Goal: Complete application form

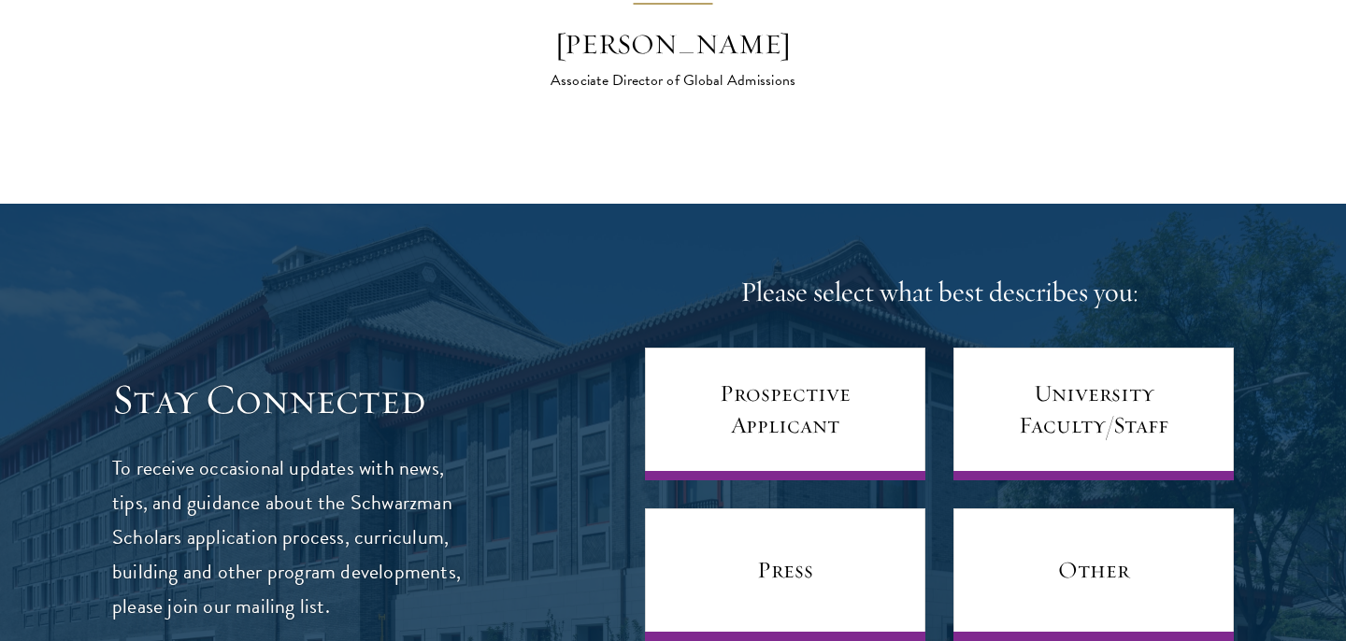
scroll to position [7176, 0]
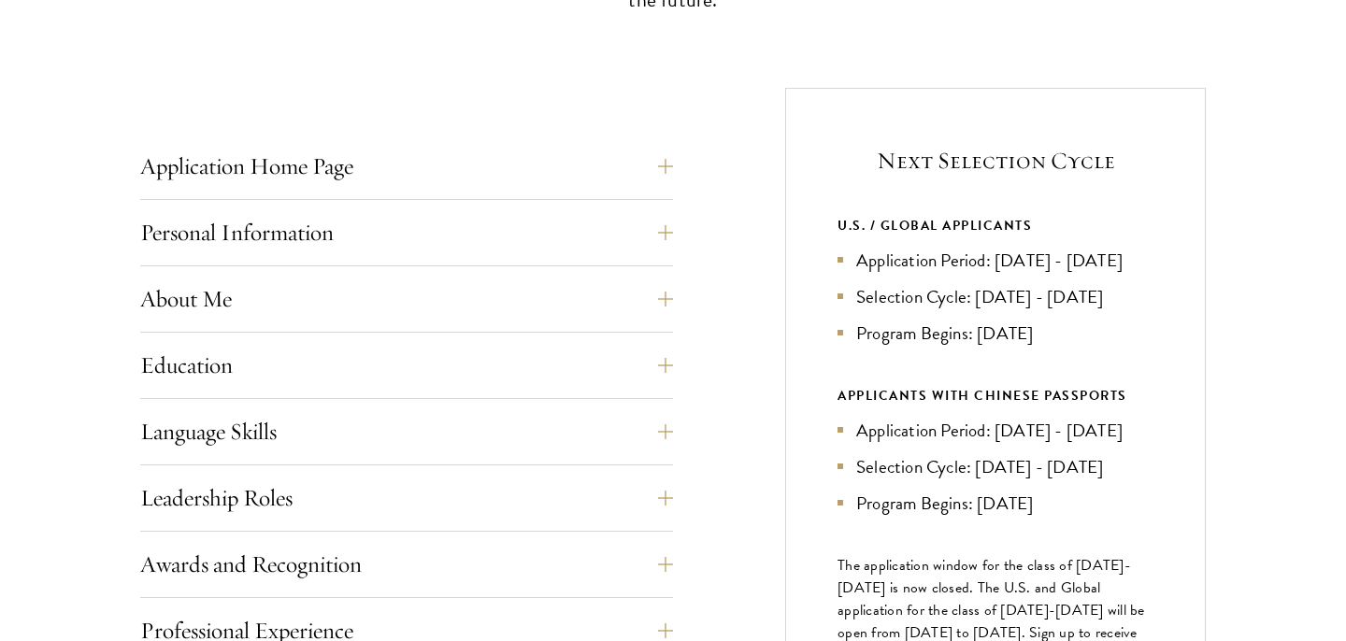
scroll to position [683, 0]
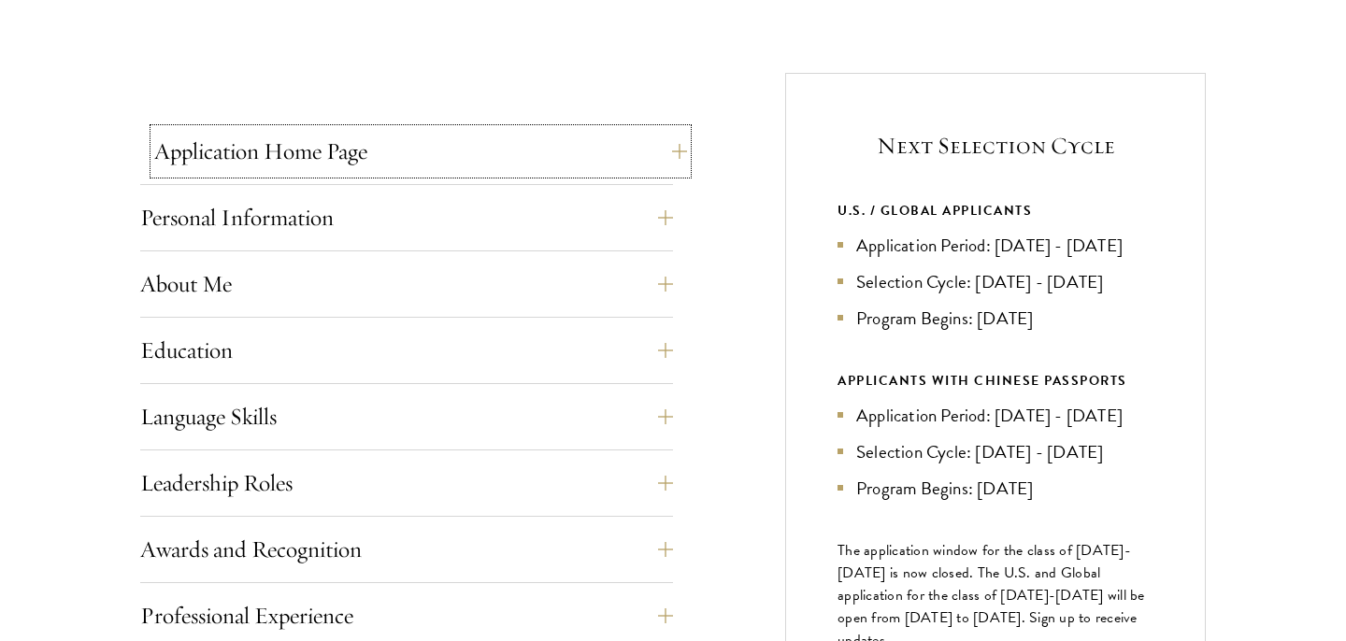
click at [314, 158] on button "Application Home Page" at bounding box center [420, 151] width 533 height 45
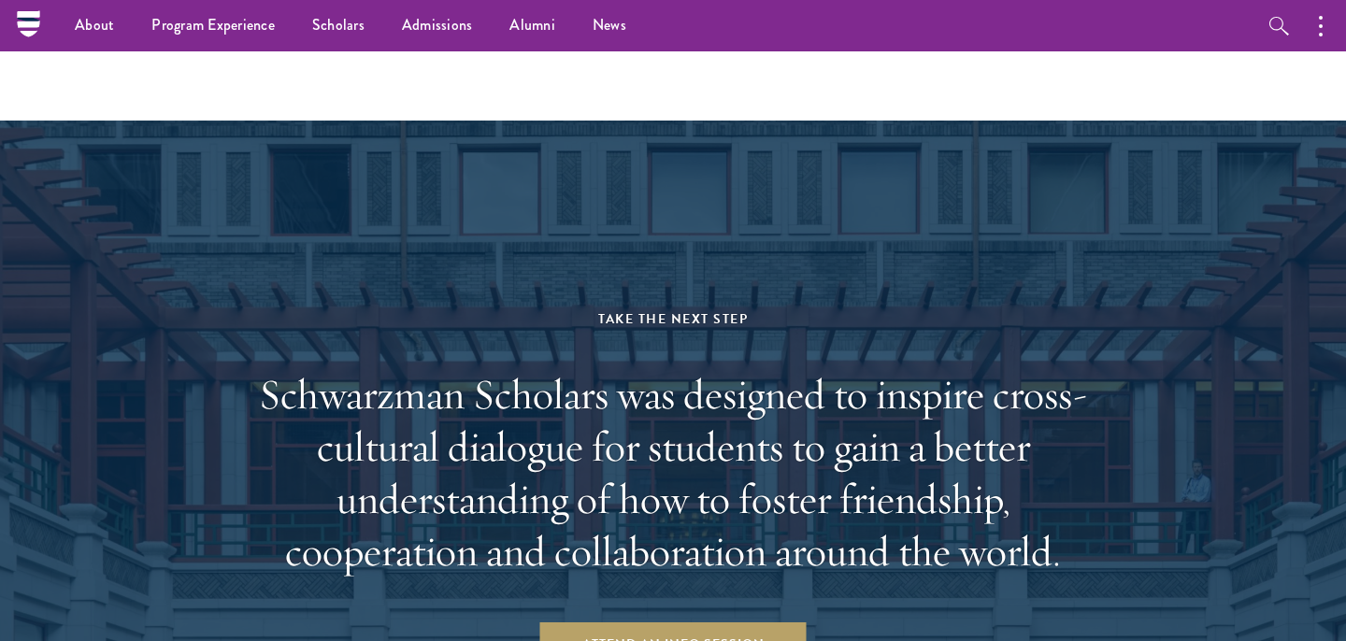
scroll to position [2632, 0]
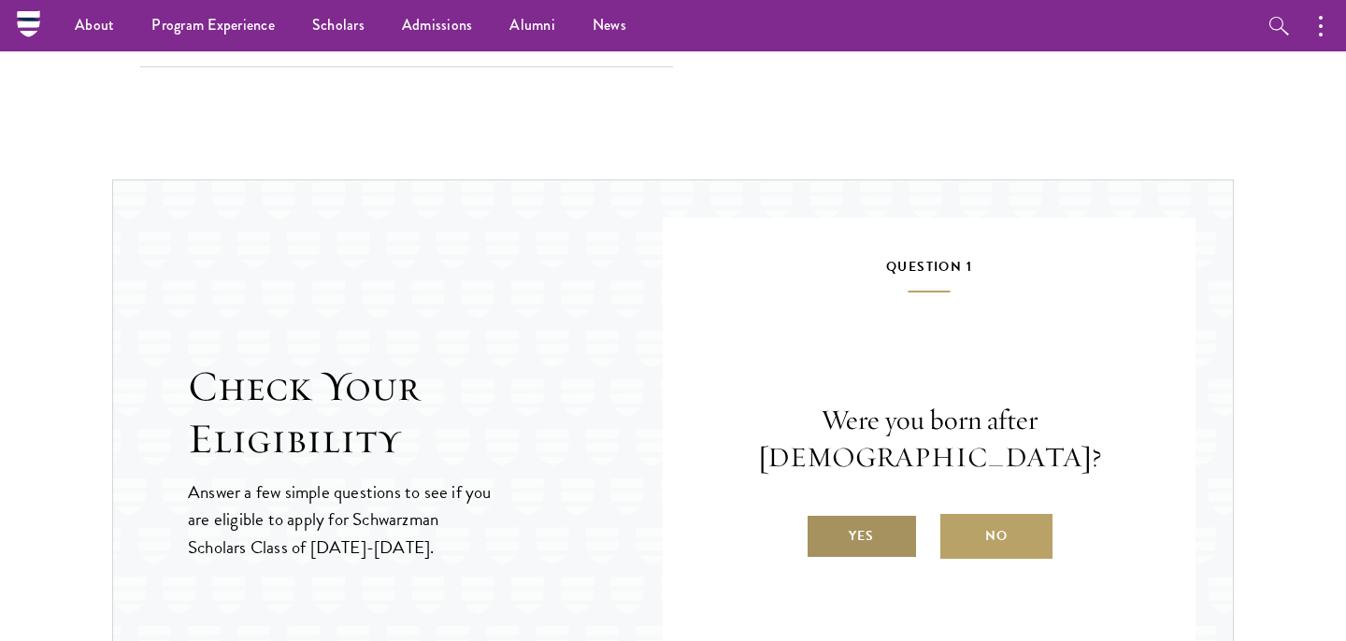
click at [889, 518] on label "Yes" at bounding box center [862, 536] width 112 height 45
click at [823, 518] on input "Yes" at bounding box center [814, 524] width 17 height 17
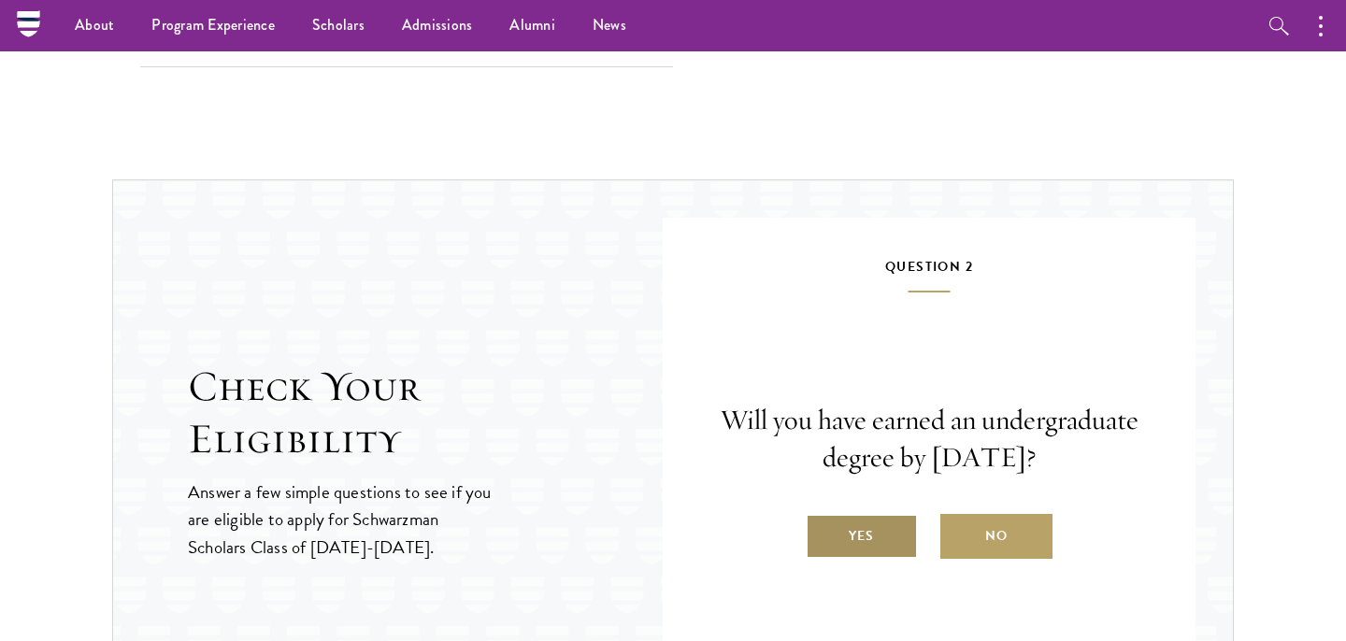
click at [885, 525] on label "Yes" at bounding box center [862, 536] width 112 height 45
click at [823, 525] on input "Yes" at bounding box center [814, 524] width 17 height 17
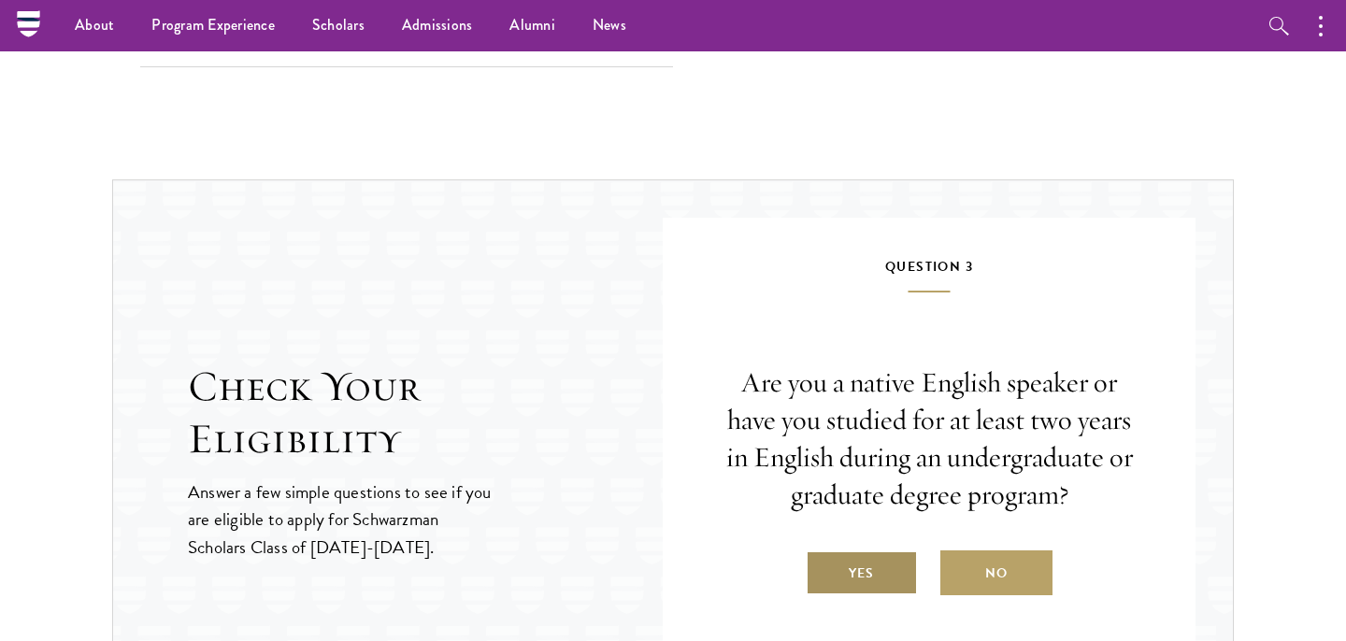
click at [868, 559] on label "Yes" at bounding box center [862, 573] width 112 height 45
click at [823, 559] on input "Yes" at bounding box center [814, 562] width 17 height 17
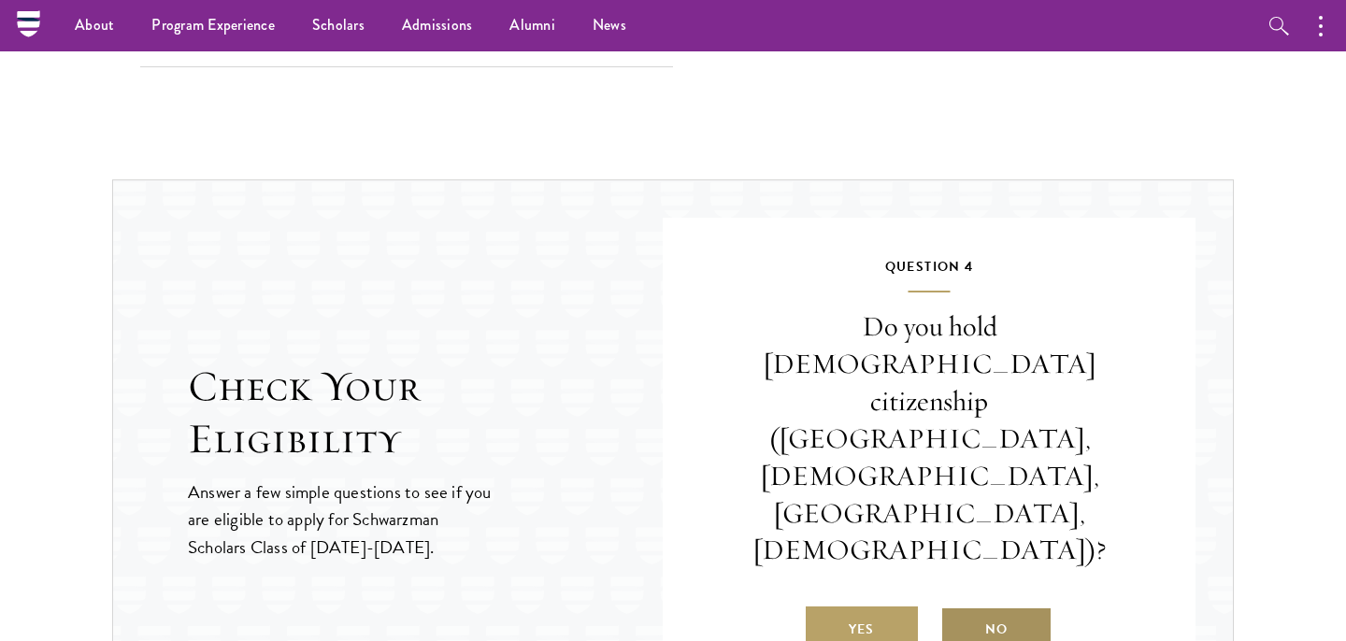
click at [992, 607] on label "No" at bounding box center [997, 629] width 112 height 45
click at [957, 610] on input "No" at bounding box center [949, 618] width 17 height 17
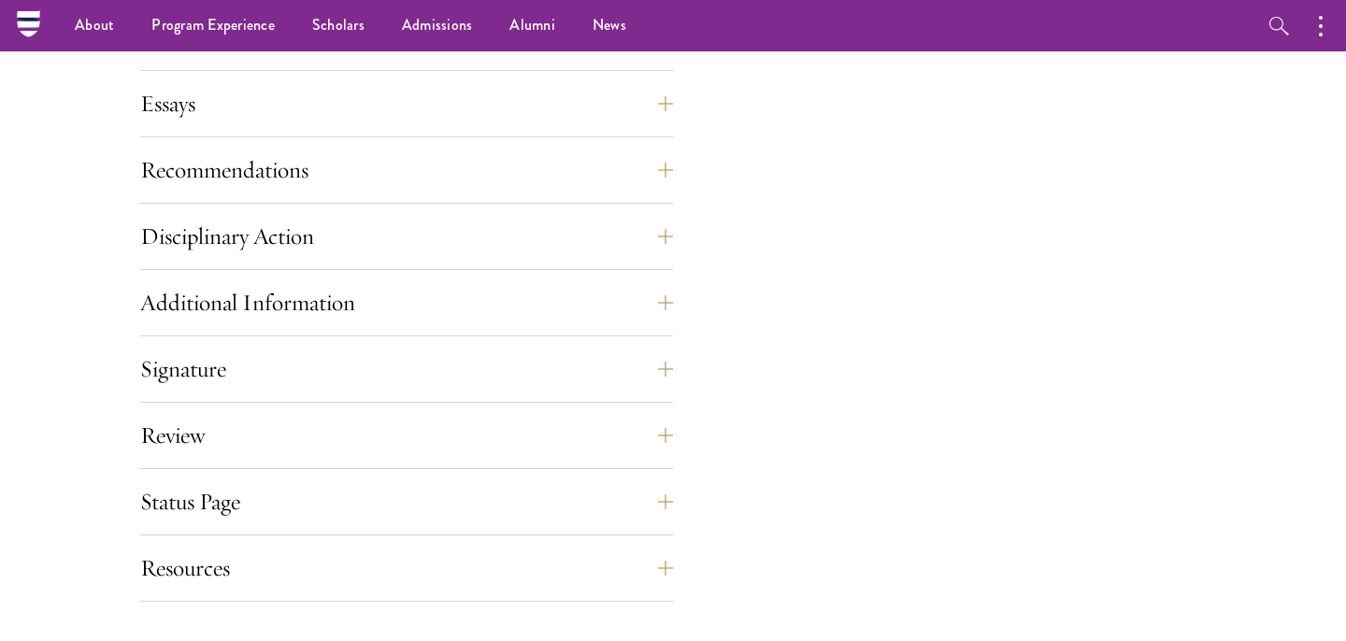
scroll to position [2065, 0]
